Goal: Navigation & Orientation: Find specific page/section

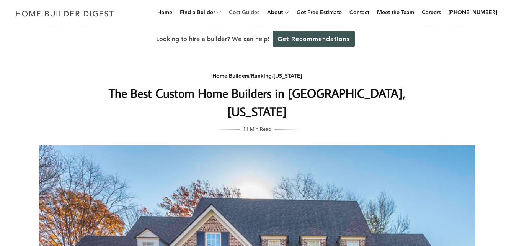
click at [257, 14] on link "Cost Guides" at bounding box center [244, 12] width 37 height 25
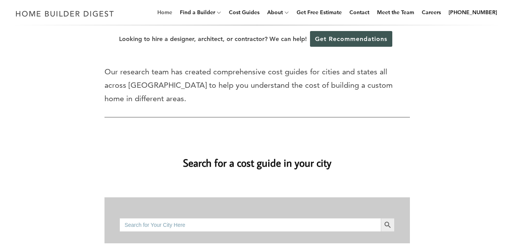
click at [173, 11] on link "Home" at bounding box center [164, 12] width 21 height 25
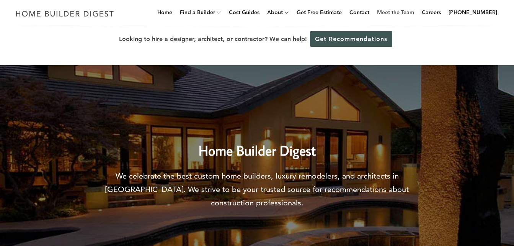
click at [394, 12] on link "Meet the Team" at bounding box center [395, 12] width 43 height 25
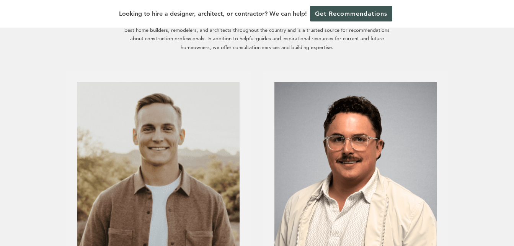
scroll to position [191, 0]
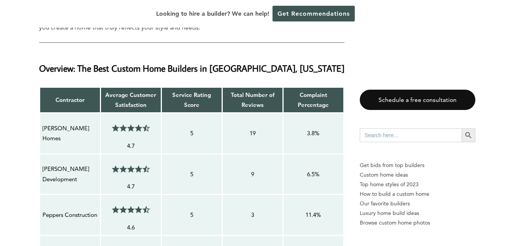
scroll to position [574, 0]
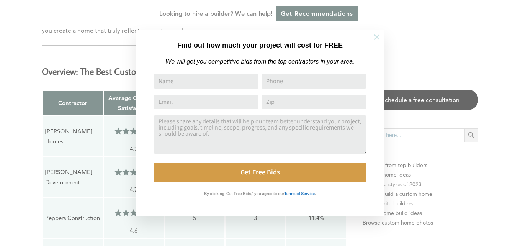
click at [376, 36] on icon at bounding box center [376, 36] width 5 height 5
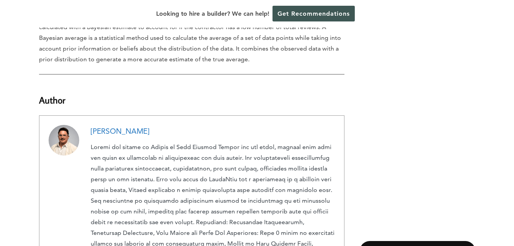
scroll to position [4557, 0]
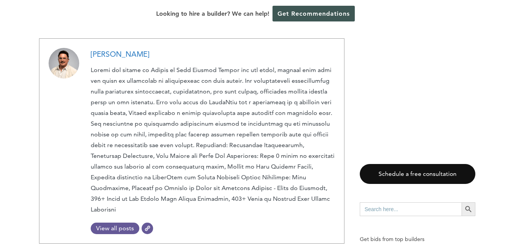
click at [120, 222] on link "View all posts" at bounding box center [115, 227] width 49 height 11
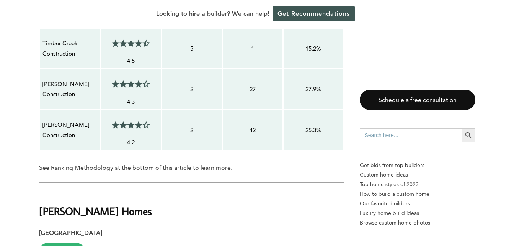
scroll to position [881, 0]
